Goal: Navigation & Orientation: Find specific page/section

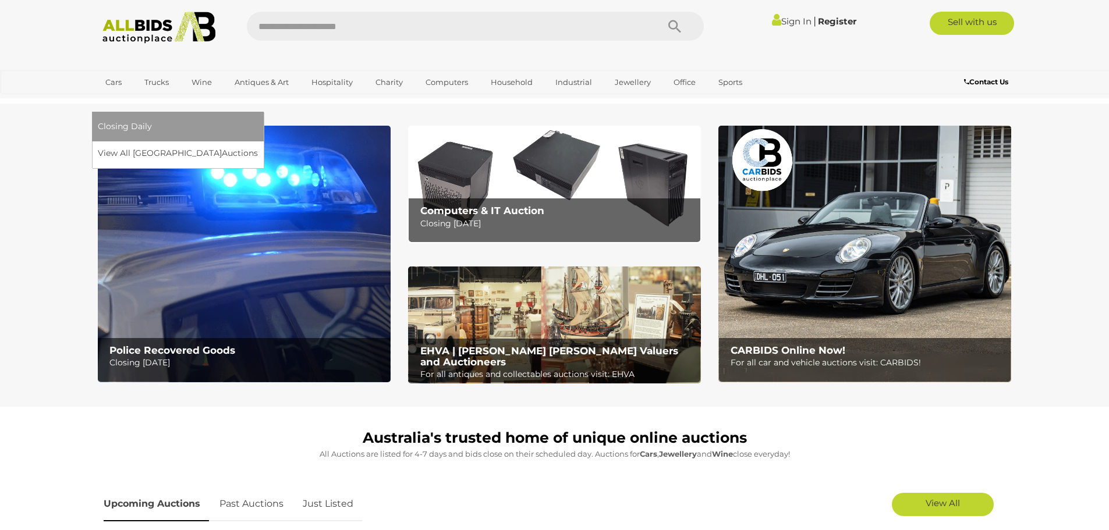
click at [196, 92] on link "[GEOGRAPHIC_DATA]" at bounding box center [147, 101] width 98 height 19
click at [265, 144] on link "View All Sydney Auctions" at bounding box center [182, 153] width 168 height 18
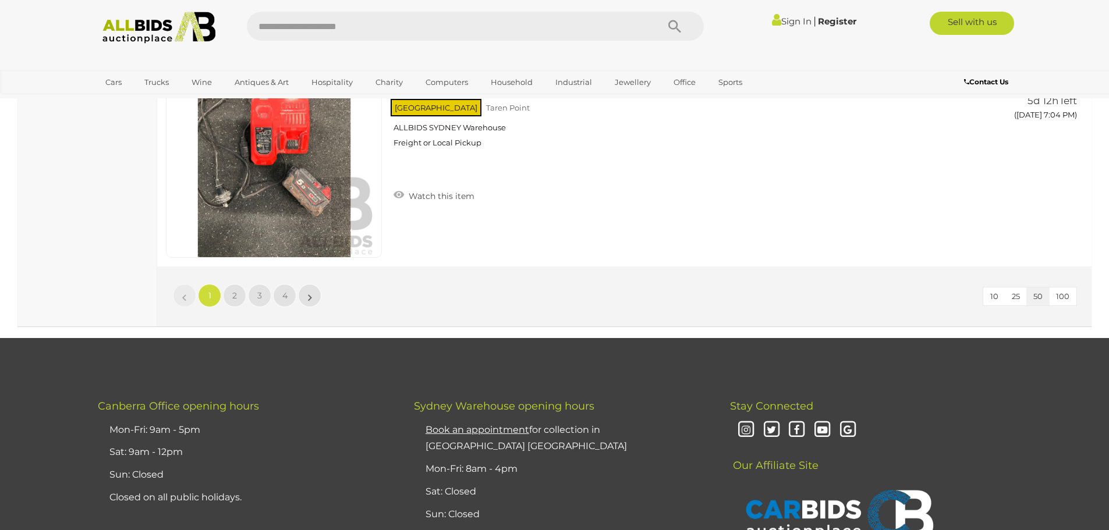
scroll to position [11115, 0]
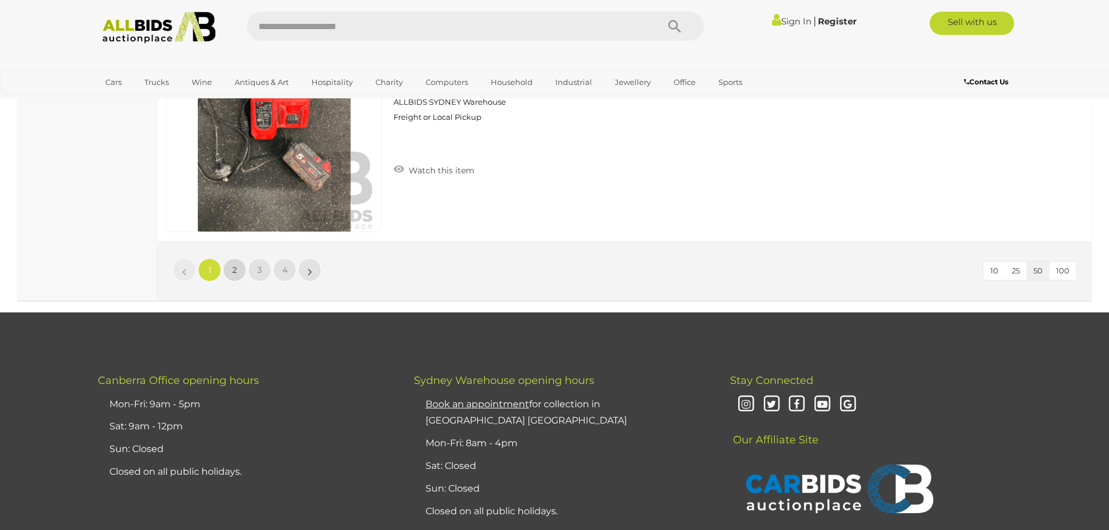
click at [240, 275] on link "2" at bounding box center [234, 269] width 23 height 23
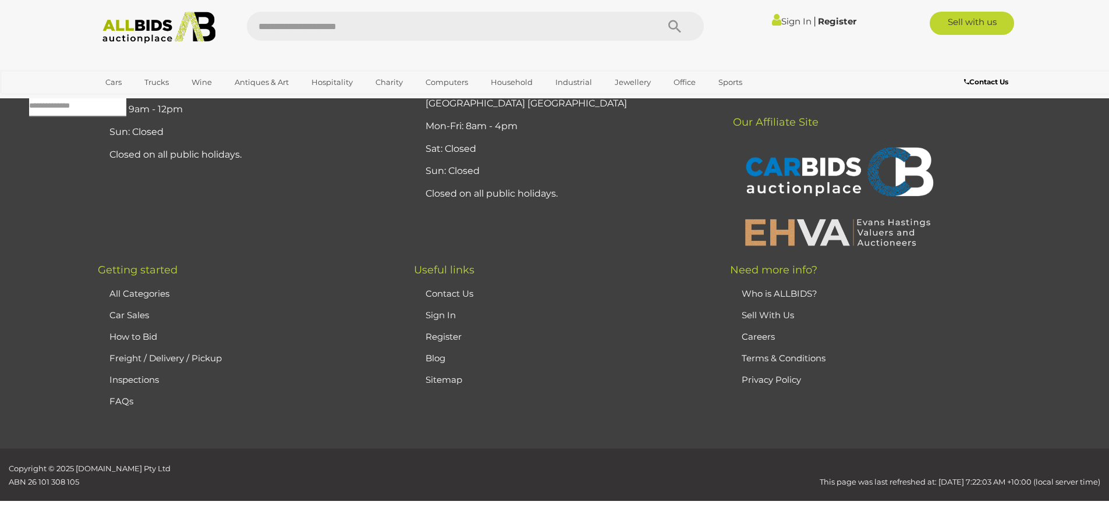
scroll to position [37, 0]
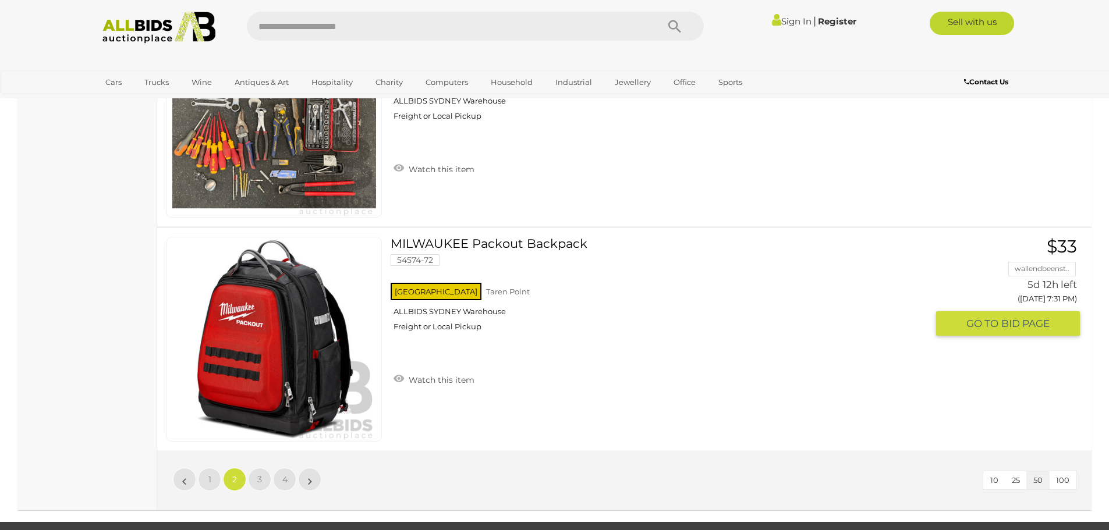
scroll to position [11152, 0]
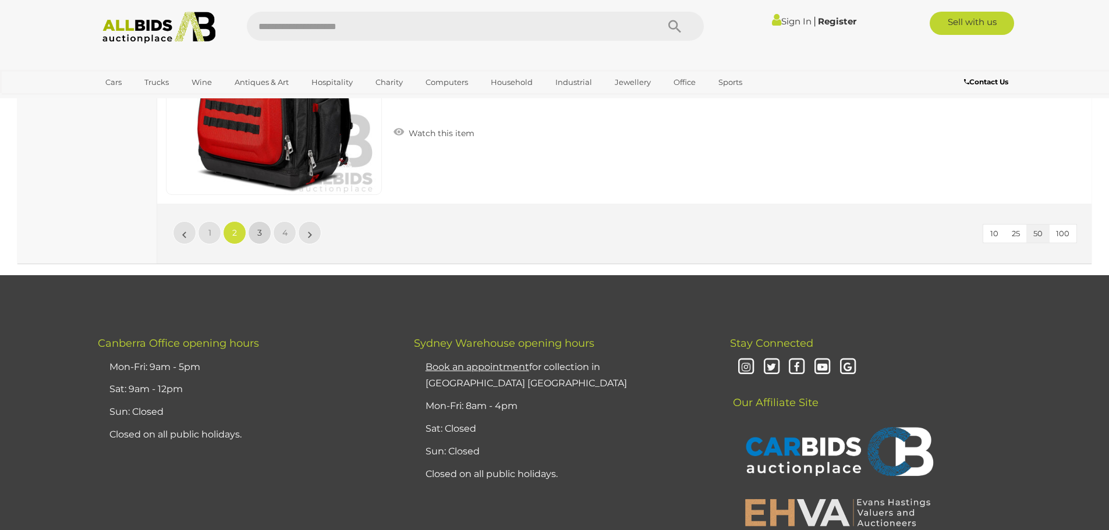
click at [257, 229] on span "3" at bounding box center [259, 233] width 5 height 10
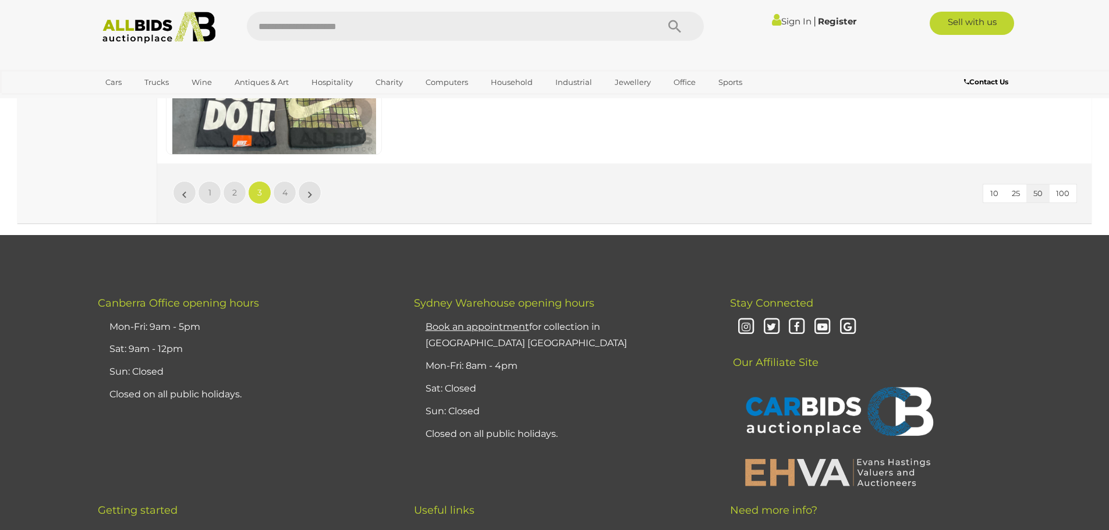
scroll to position [10860, 0]
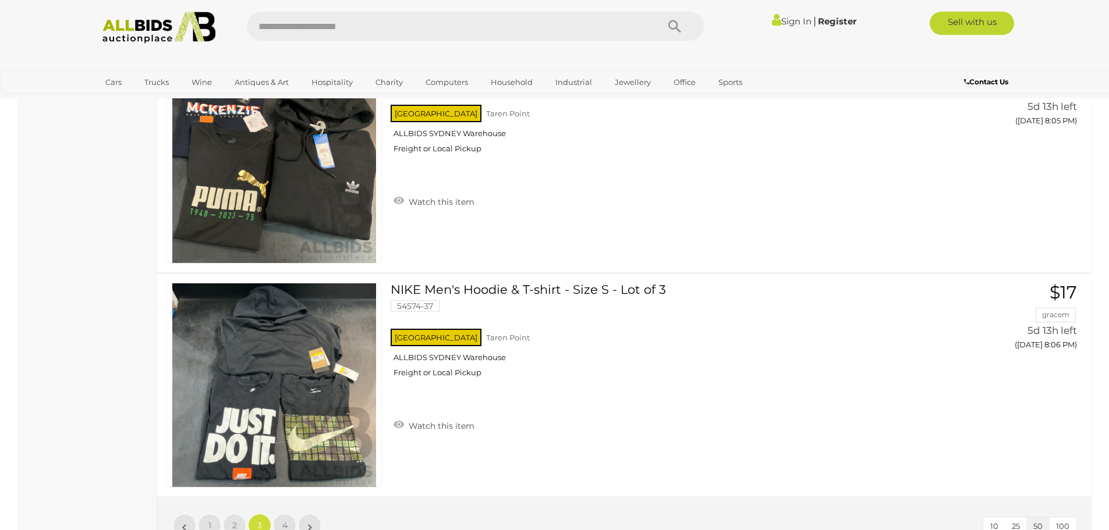
click at [459, 496] on div "10 25 50 100 « 1 2 3 4 »" at bounding box center [624, 526] width 934 height 60
click at [282, 514] on link "4" at bounding box center [284, 525] width 23 height 23
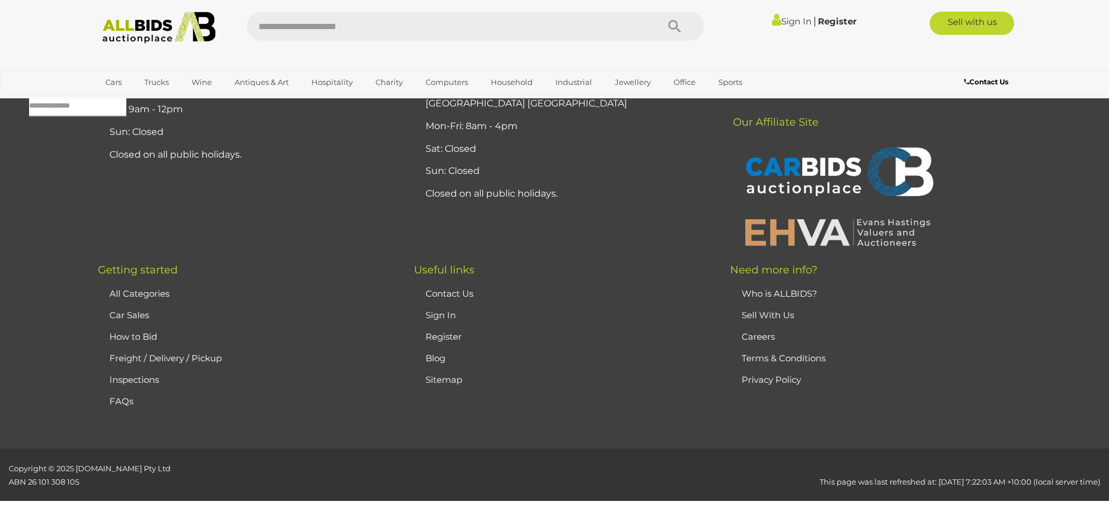
scroll to position [37, 0]
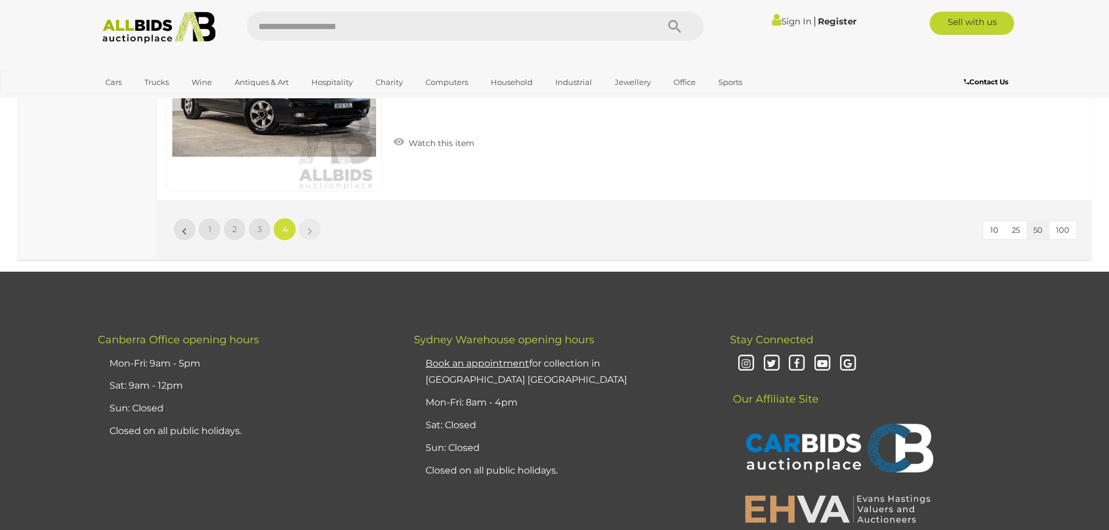
scroll to position [10279, 0]
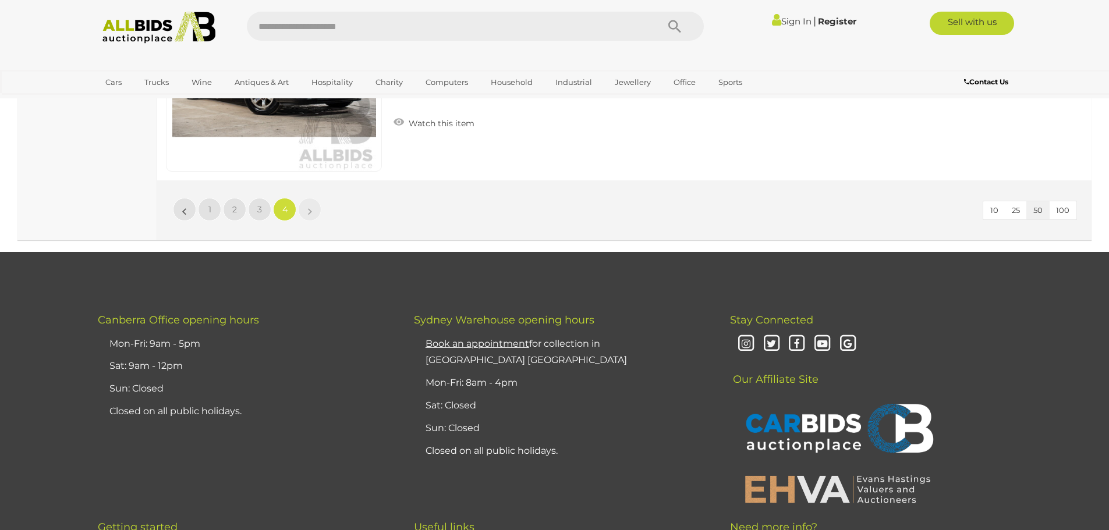
click at [305, 209] on link "»" at bounding box center [309, 209] width 23 height 23
